Goal: Information Seeking & Learning: Learn about a topic

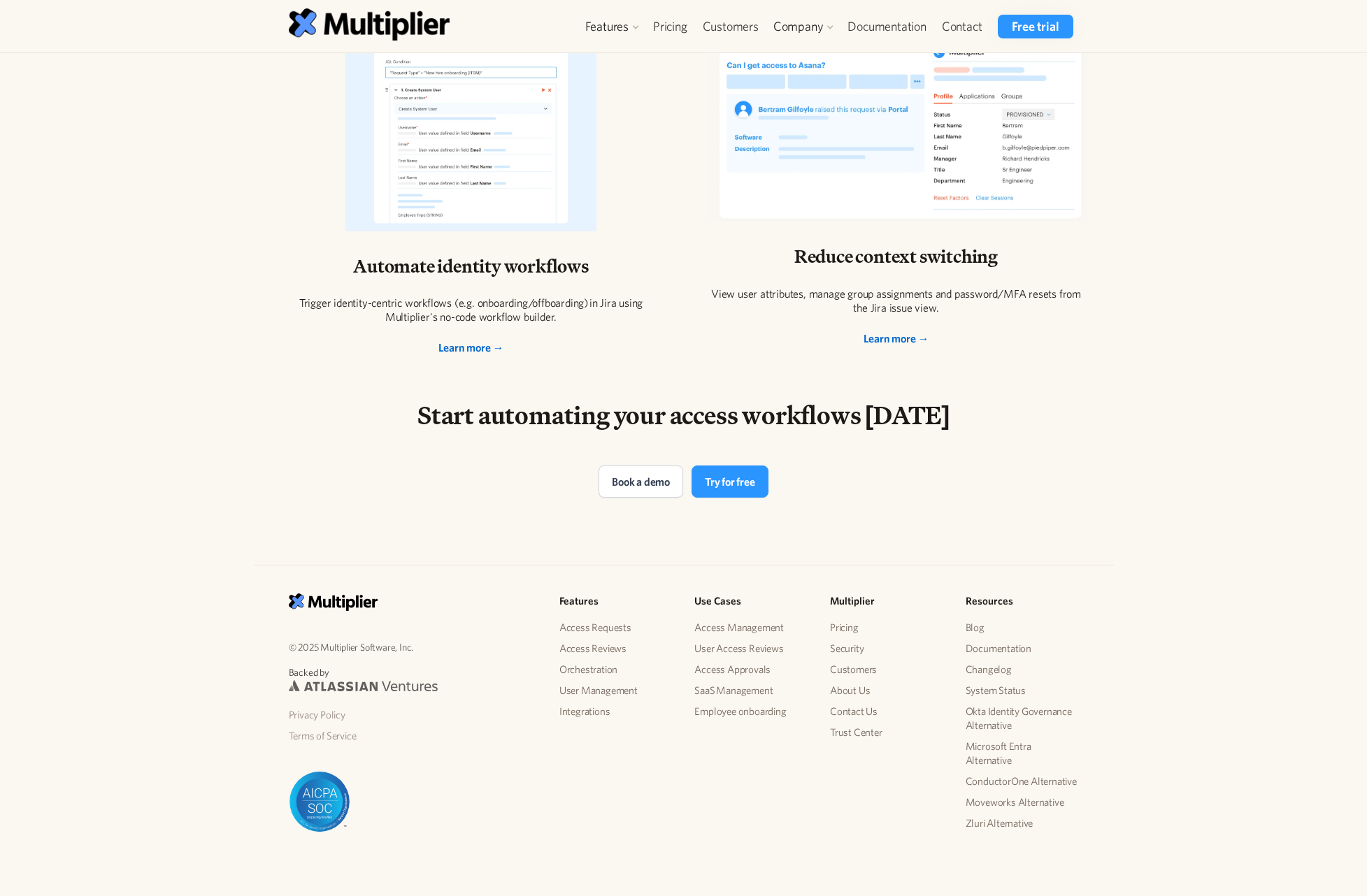
scroll to position [2614, 0]
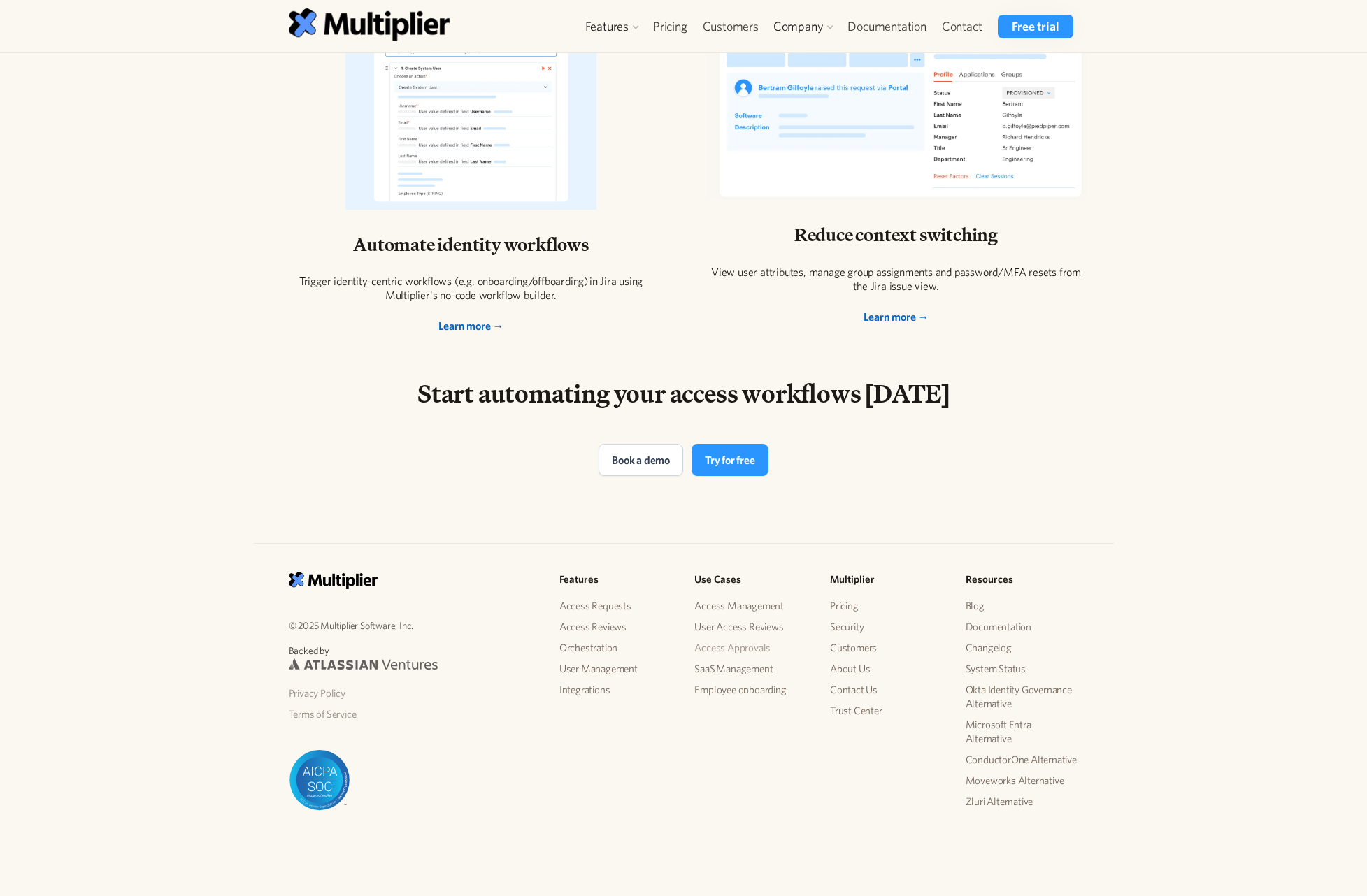
click at [734, 648] on link "Access Approvals" at bounding box center [751, 647] width 114 height 21
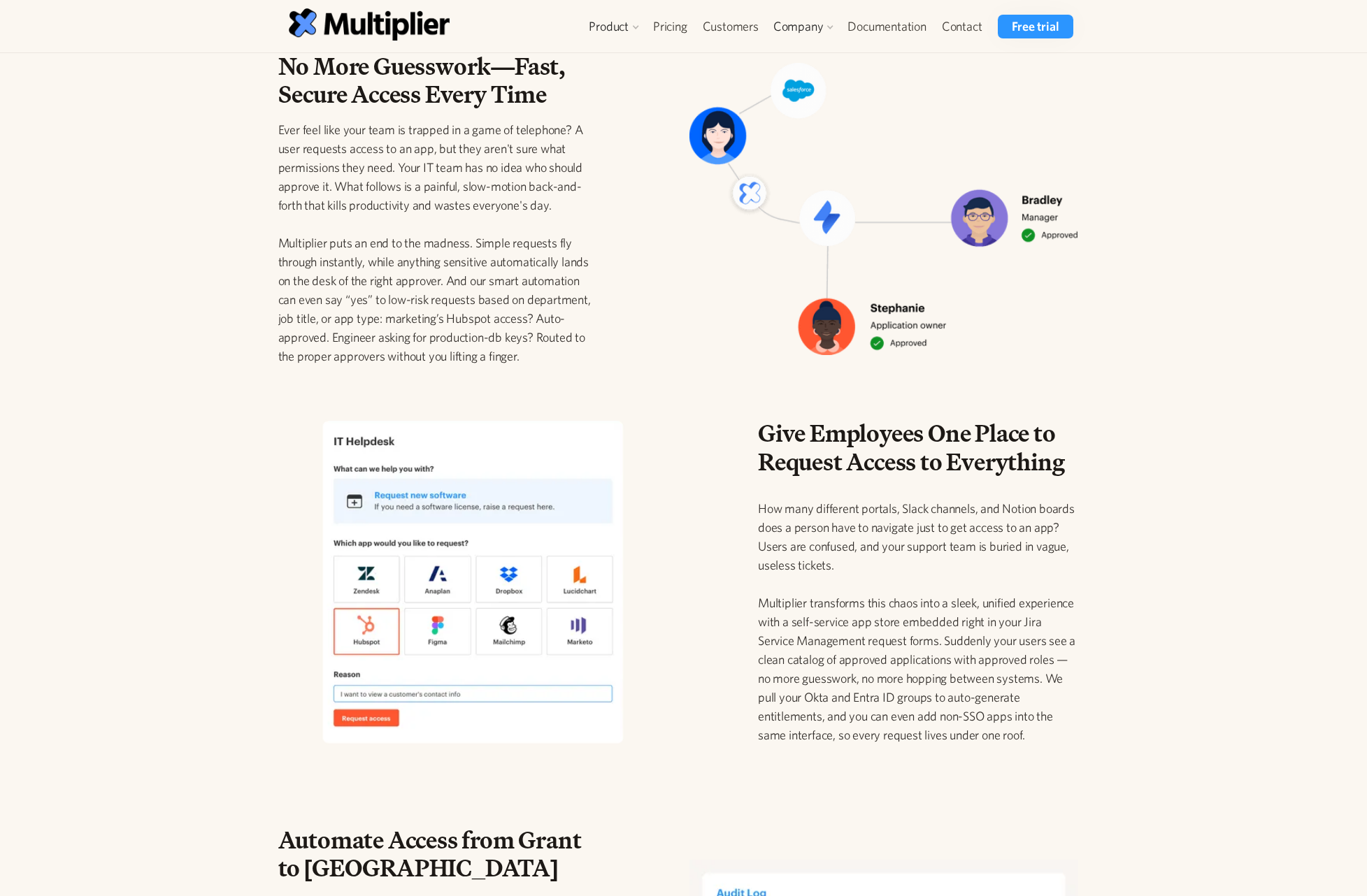
scroll to position [280, 0]
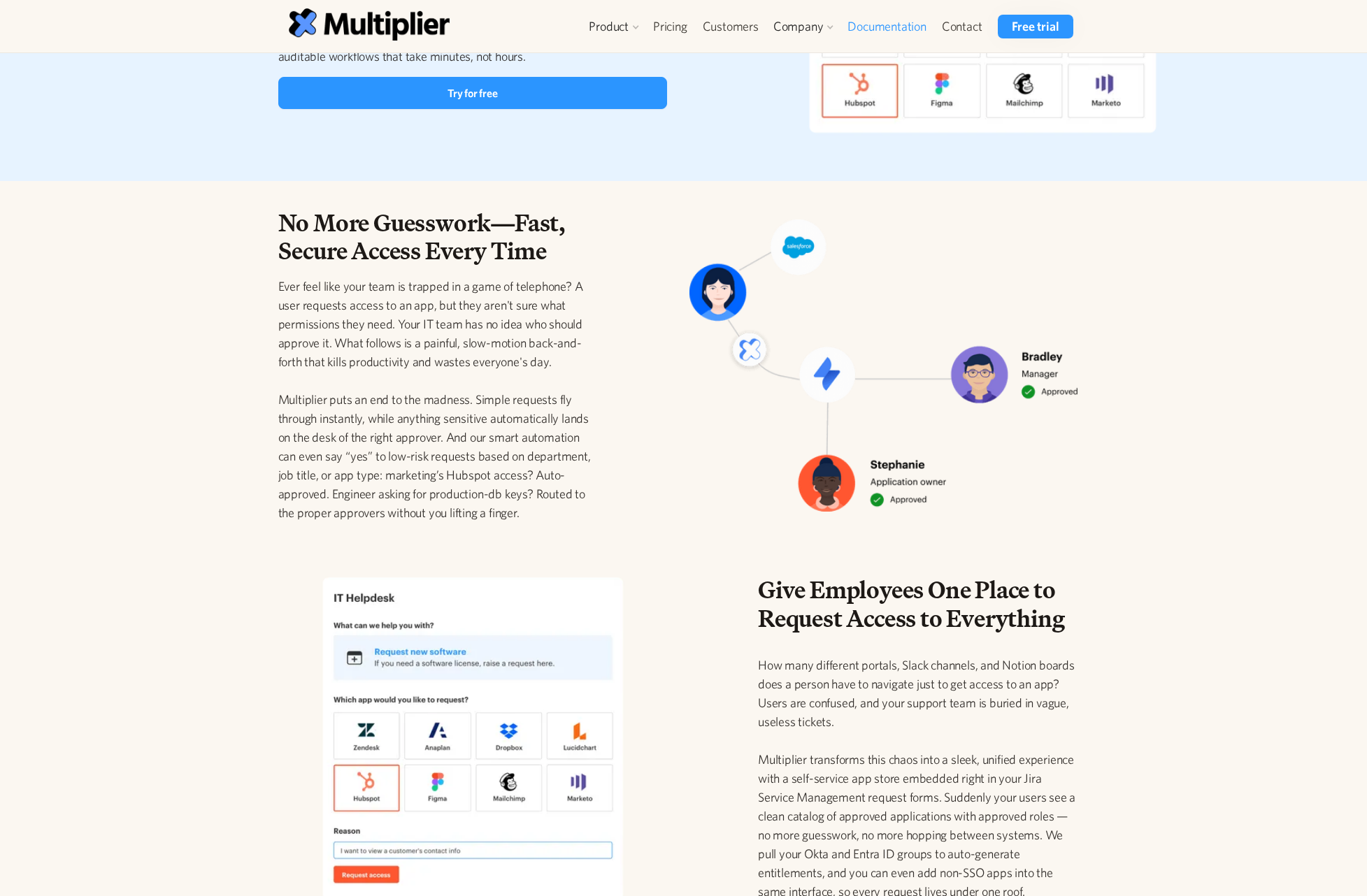
click at [917, 32] on link "Documentation" at bounding box center [887, 26] width 94 height 24
click at [297, 392] on p "Ever feel like your team is trapped in a game of telephone? A user requests acc…" at bounding box center [438, 399] width 320 height 245
click at [245, 402] on div "No More Guesswork—Fast, Secure Access Every Time Ever feel like your team is tr…" at bounding box center [684, 357] width 1367 height 353
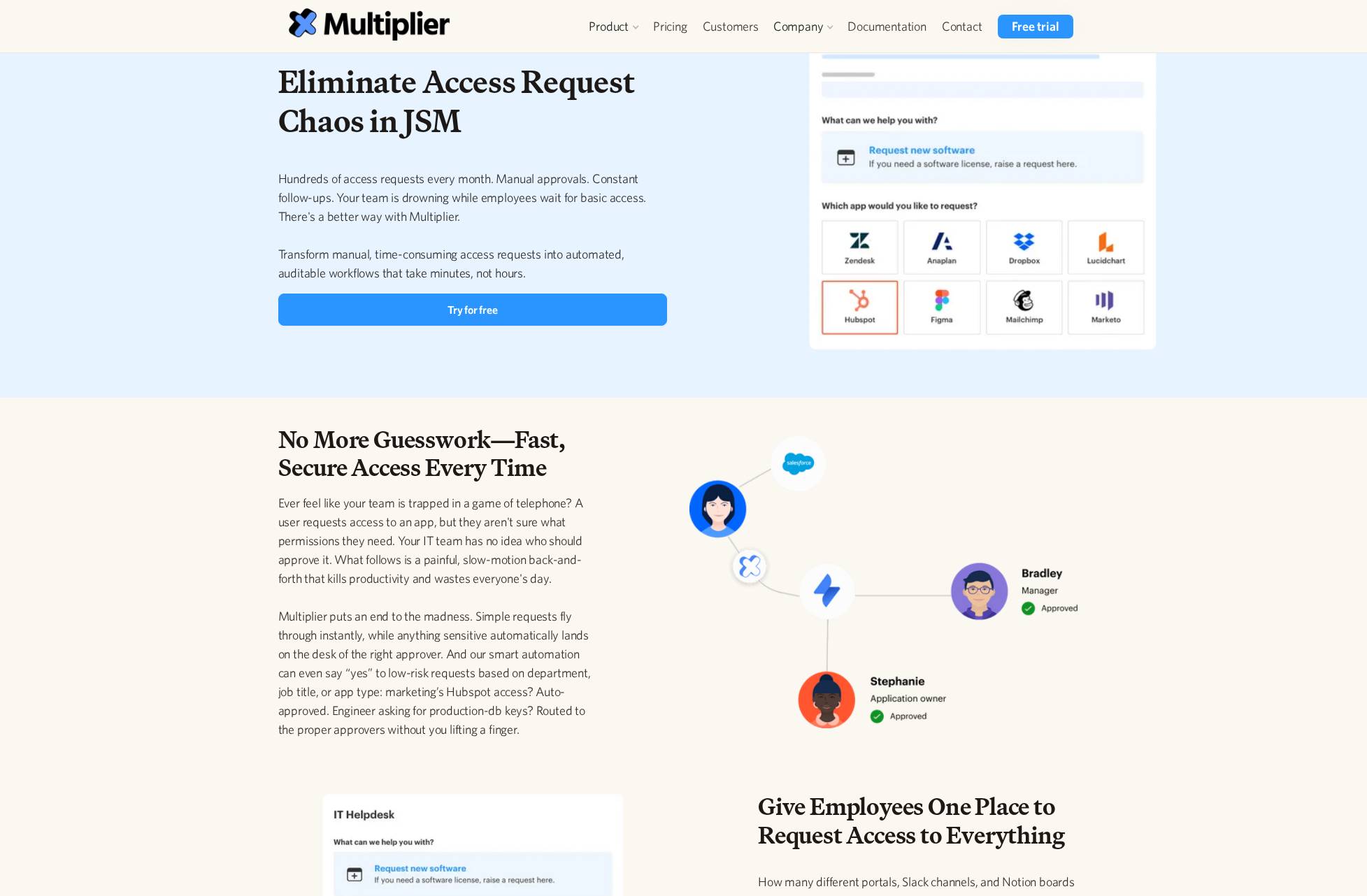
scroll to position [0, 0]
